Goal: Information Seeking & Learning: Learn about a topic

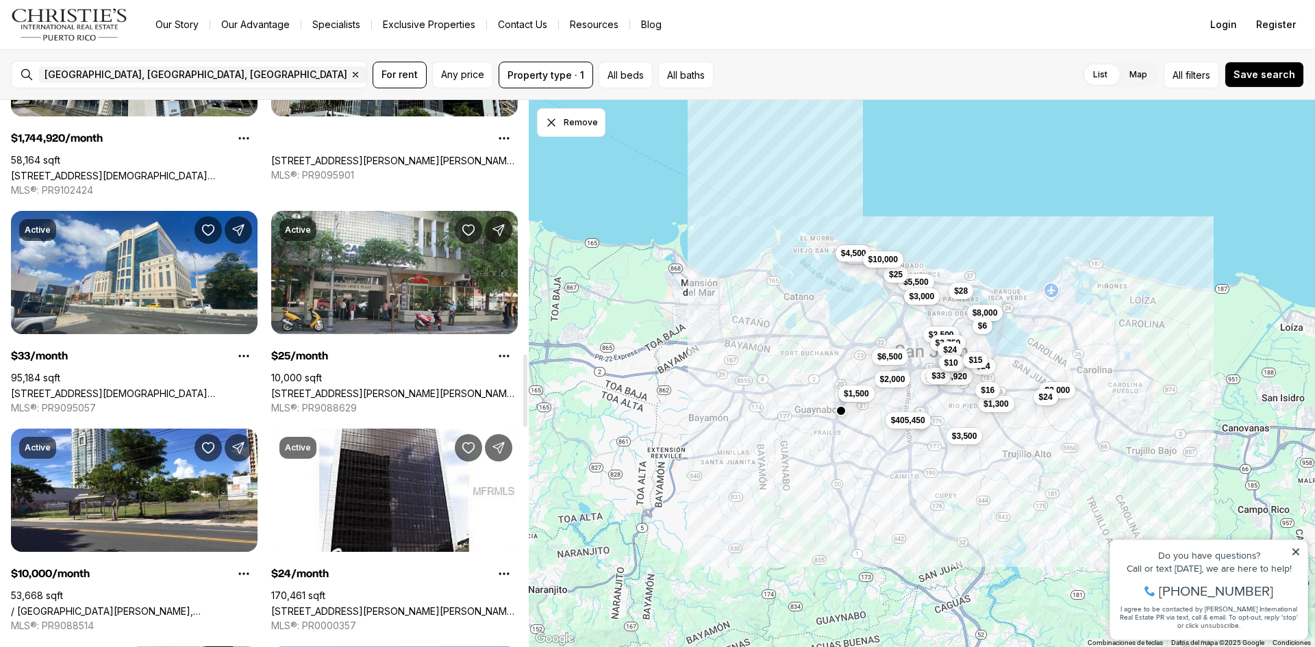
scroll to position [1918, 0]
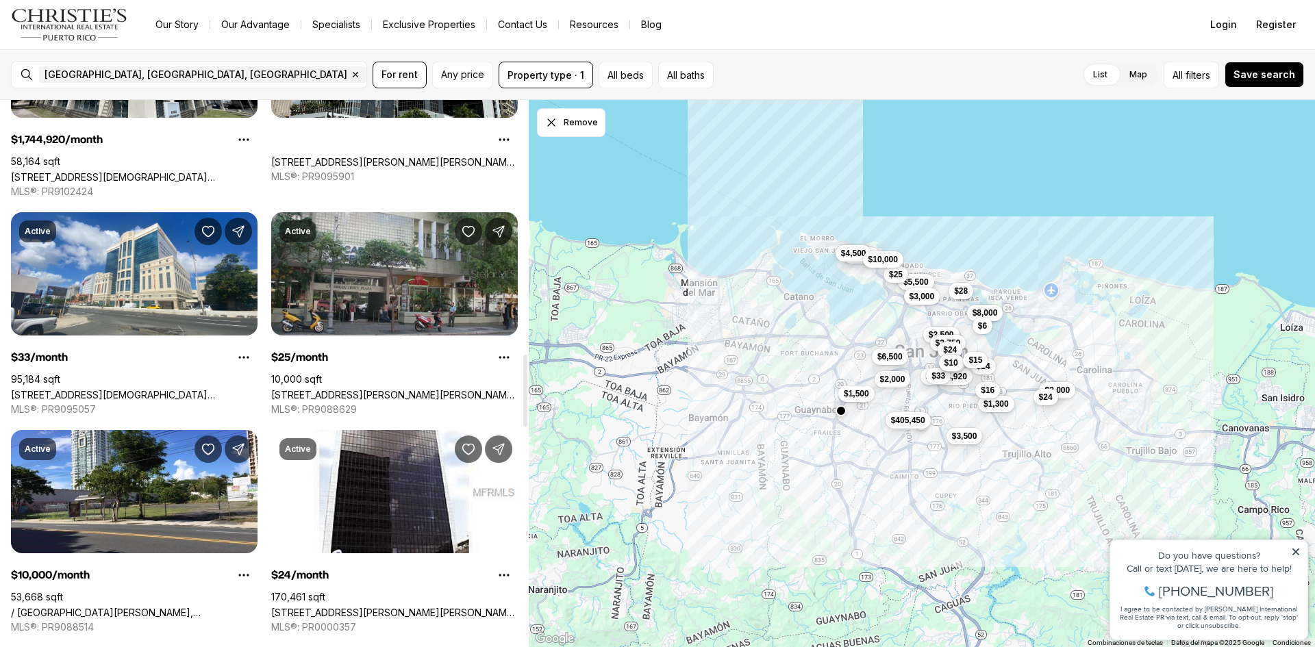
click at [393, 389] on link "[STREET_ADDRESS][PERSON_NAME][PERSON_NAME][PERSON_NAME]" at bounding box center [394, 395] width 247 height 12
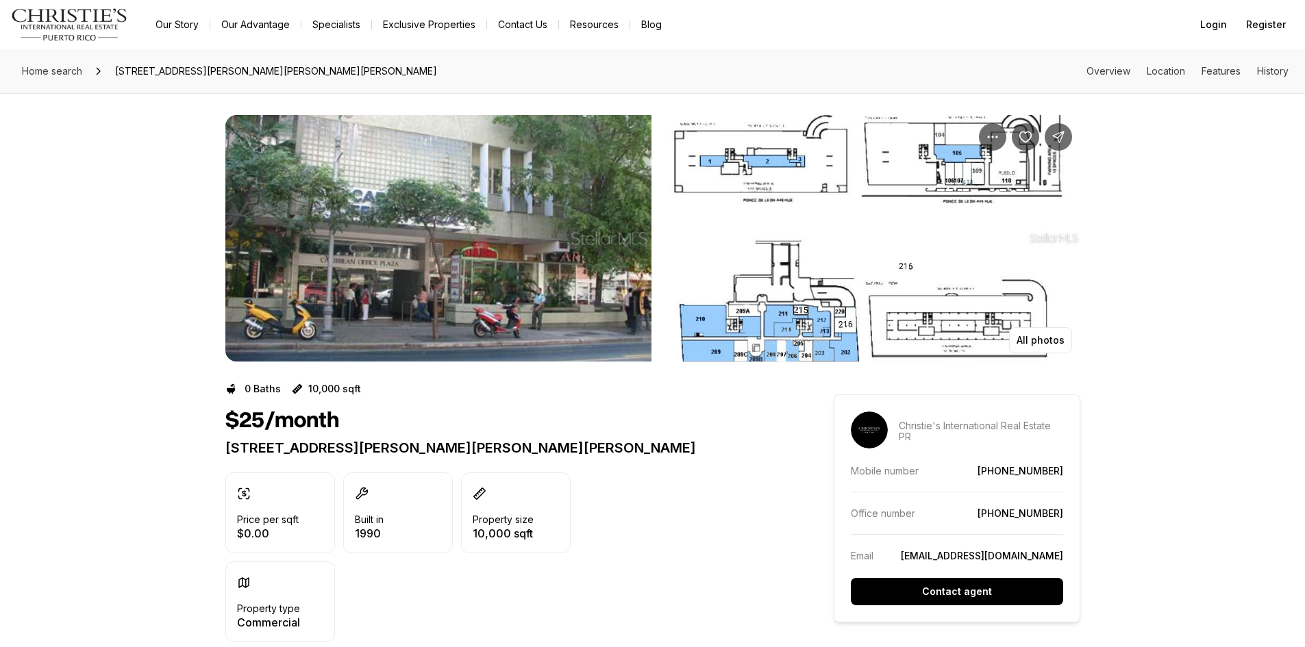
click at [572, 238] on img "View image gallery" at bounding box center [438, 238] width 426 height 247
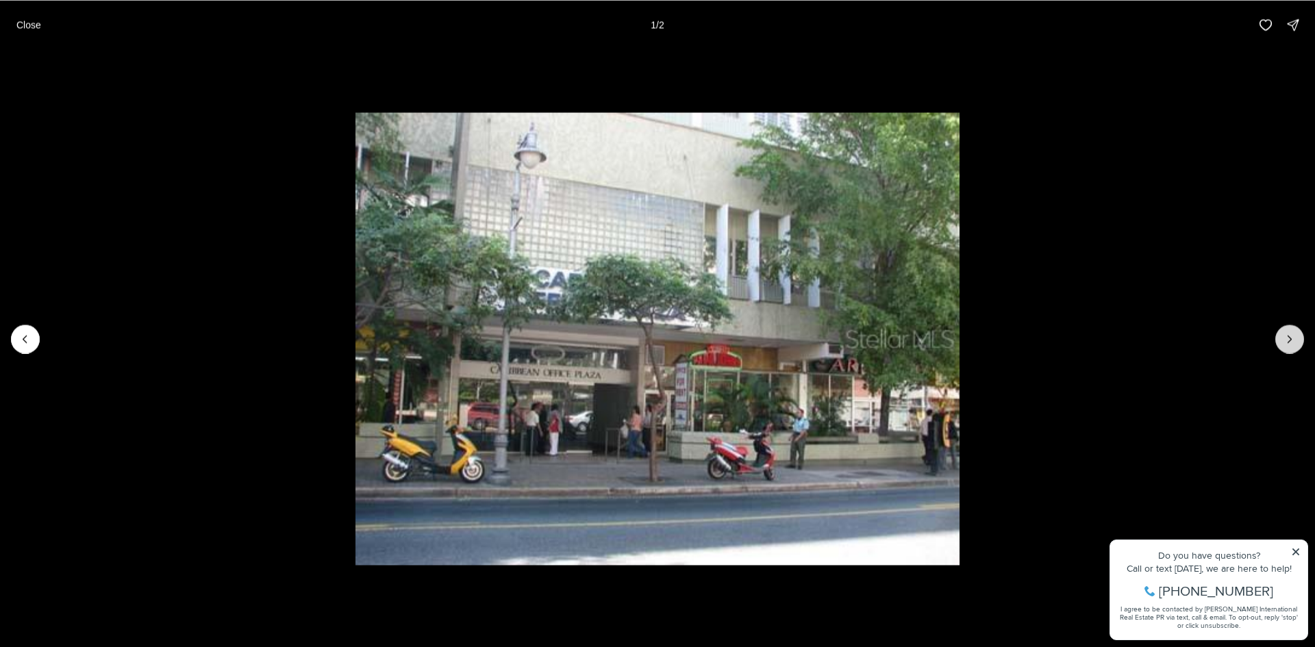
click at [1277, 337] on button "Next slide" at bounding box center [1289, 339] width 29 height 29
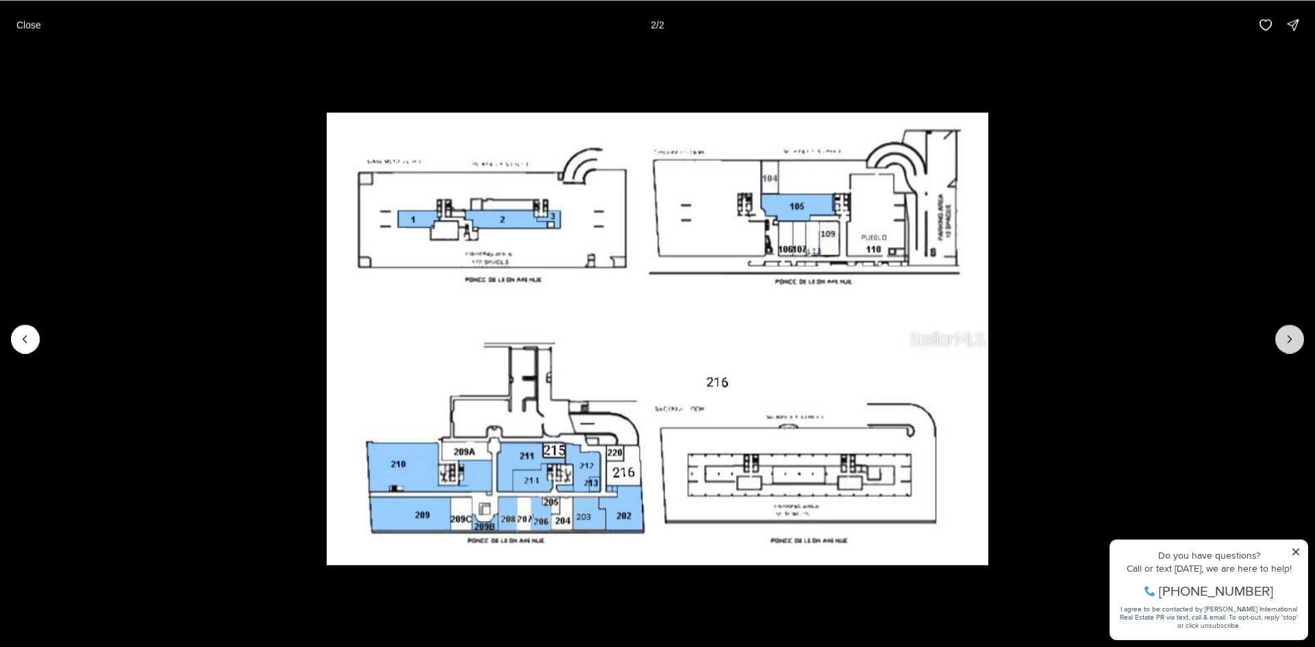
click at [1277, 337] on div at bounding box center [1289, 339] width 29 height 29
click at [1280, 339] on div at bounding box center [1289, 339] width 29 height 29
drag, startPoint x: 1285, startPoint y: 339, endPoint x: 1254, endPoint y: 347, distance: 31.9
click at [1283, 342] on div at bounding box center [1289, 339] width 29 height 29
click at [30, 343] on icon "Previous slide" at bounding box center [25, 339] width 14 height 14
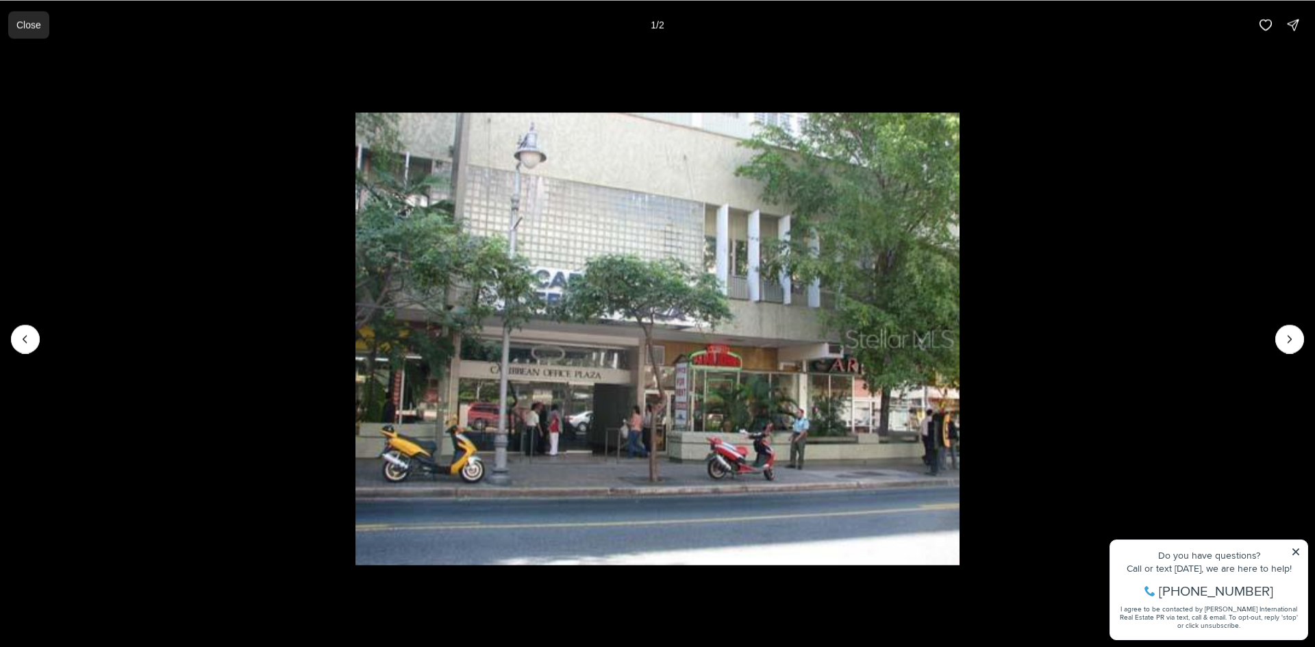
click at [32, 25] on p "Close" at bounding box center [28, 24] width 25 height 11
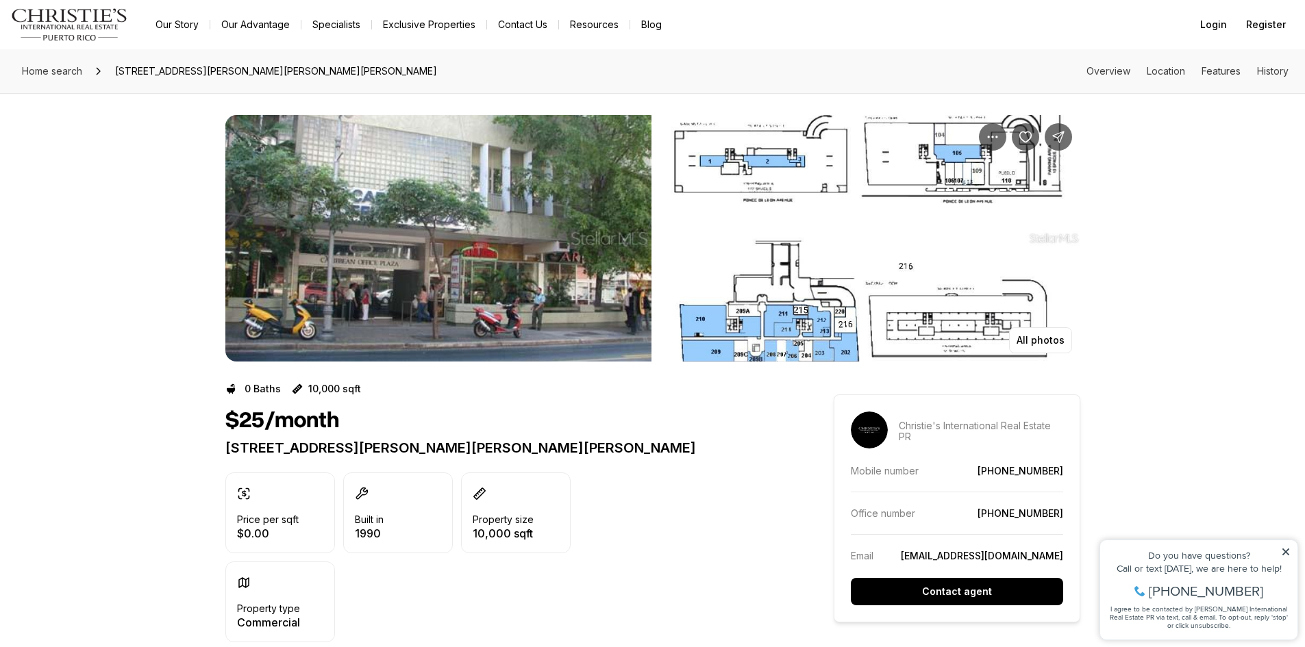
drag, startPoint x: 576, startPoint y: 227, endPoint x: 352, endPoint y: 249, distance: 225.1
click at [352, 249] on img "View image gallery" at bounding box center [438, 238] width 426 height 247
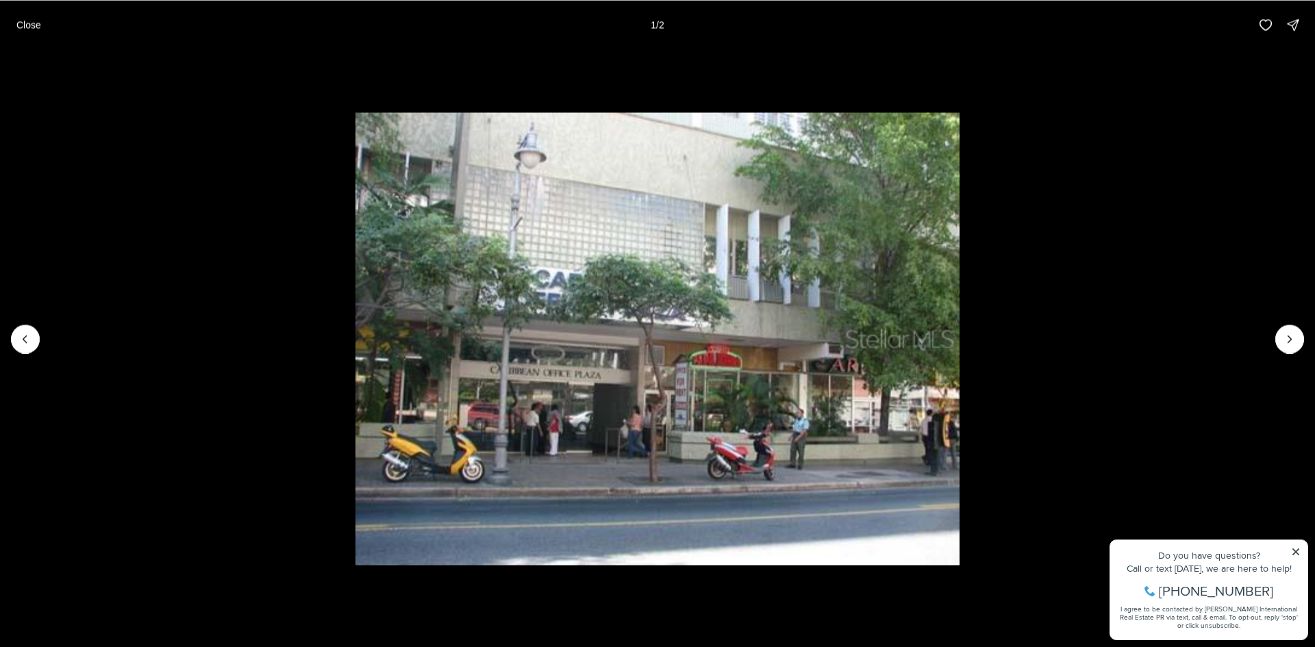
click at [859, 247] on img "1 of 2" at bounding box center [657, 338] width 604 height 453
click at [1297, 331] on button "Next slide" at bounding box center [1289, 339] width 29 height 29
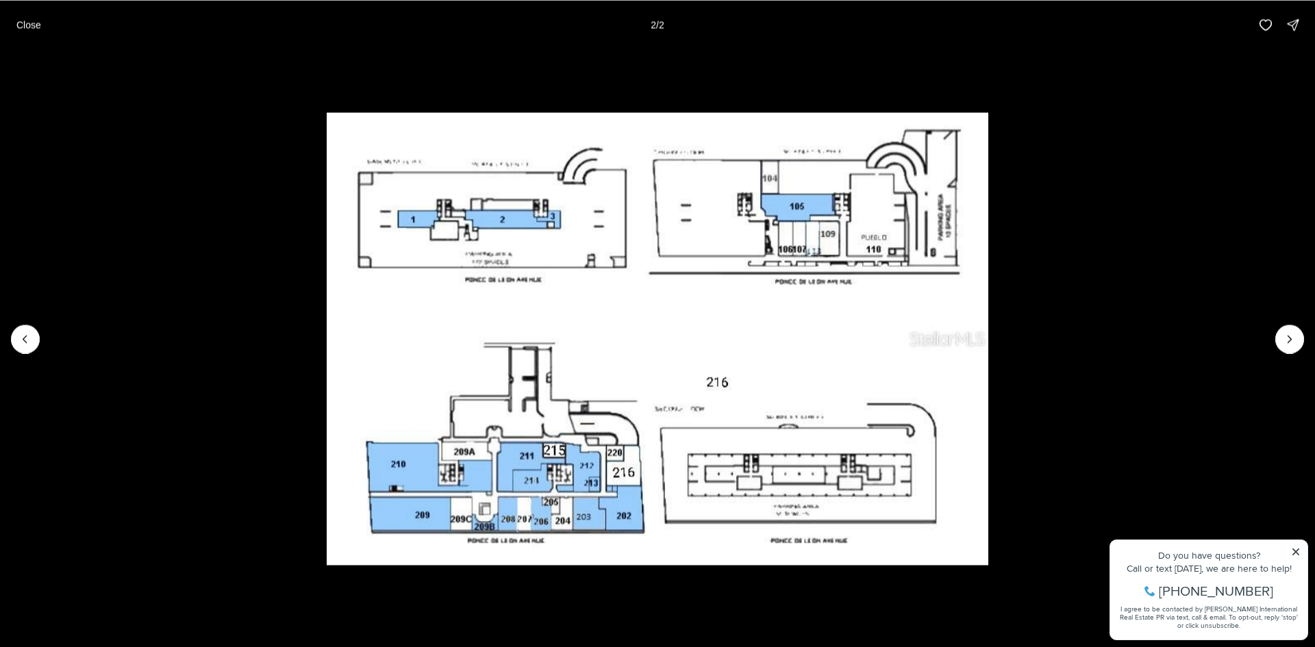
click at [39, 24] on button "Close" at bounding box center [28, 24] width 41 height 27
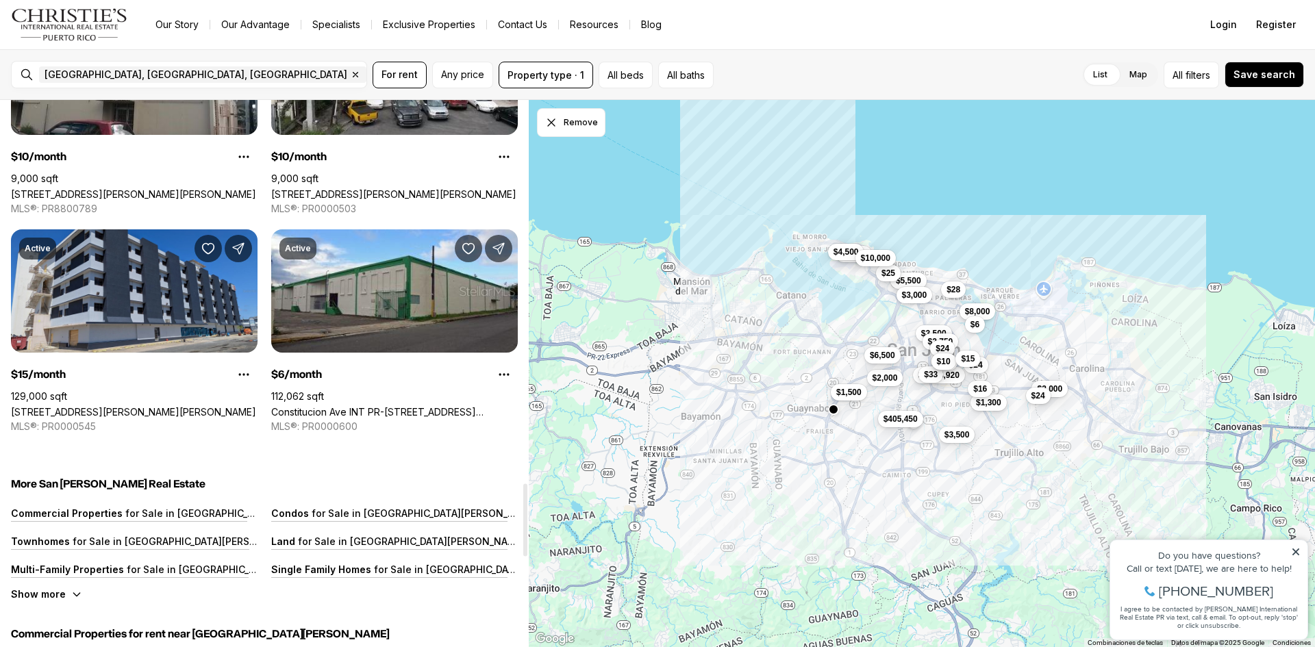
scroll to position [3014, 0]
